Goal: Information Seeking & Learning: Learn about a topic

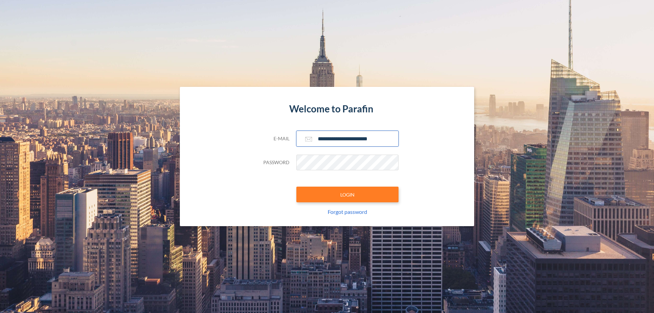
type input "**********"
click at [347, 194] on button "LOGIN" at bounding box center [347, 195] width 102 height 16
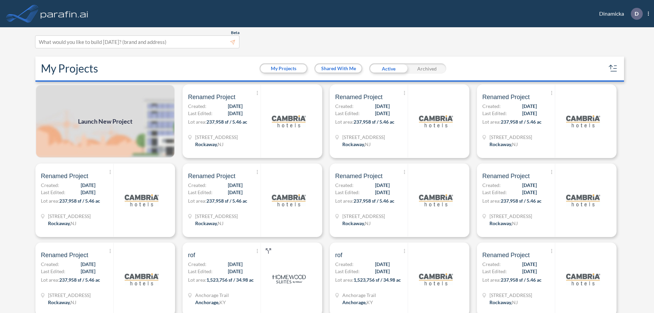
scroll to position [2, 0]
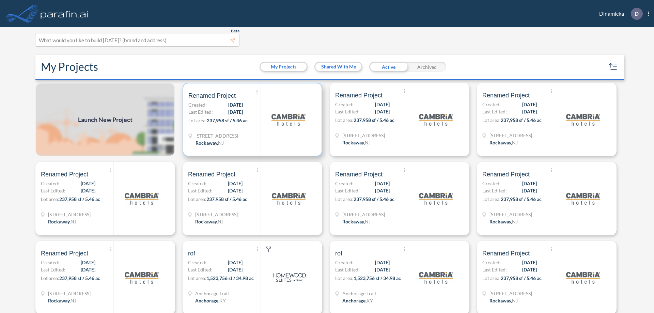
click at [251, 119] on p "Lot area: 237,958 sf / 5.46 ac" at bounding box center [224, 122] width 72 height 10
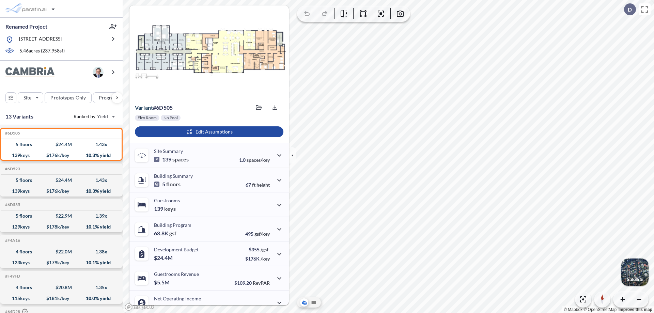
scroll to position [34, 0]
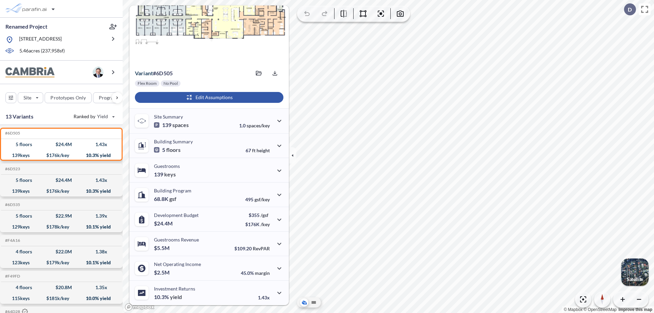
click at [208, 97] on div "button" at bounding box center [209, 97] width 148 height 11
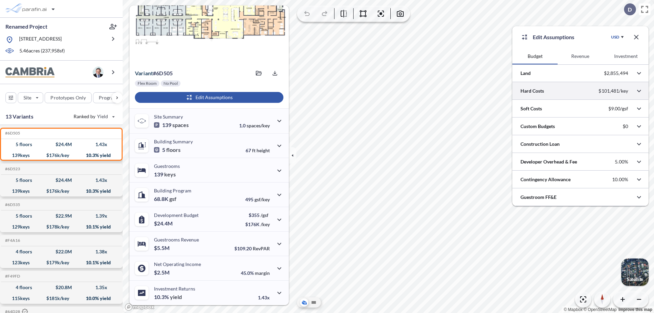
click at [580, 91] on div at bounding box center [580, 90] width 136 height 17
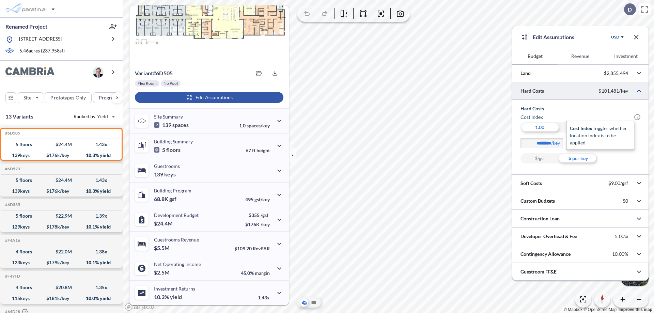
click at [637, 117] on span "?" at bounding box center [637, 117] width 6 height 6
